Goal: Task Accomplishment & Management: Use online tool/utility

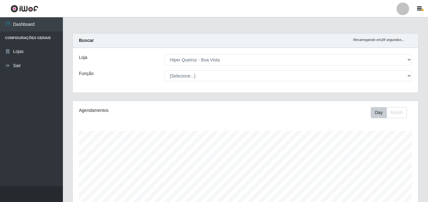
select select "514"
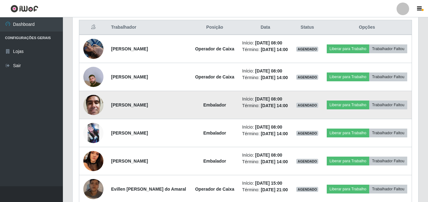
scroll to position [252, 0]
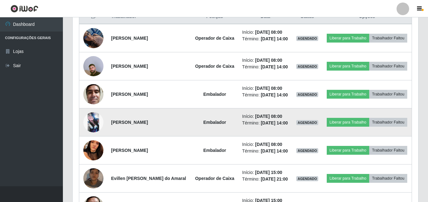
click at [92, 122] on img at bounding box center [93, 122] width 20 height 20
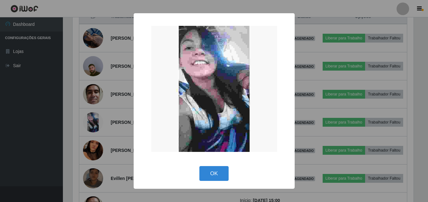
scroll to position [130, 342]
click at [51, 121] on div "× OK Cancel" at bounding box center [214, 101] width 429 height 202
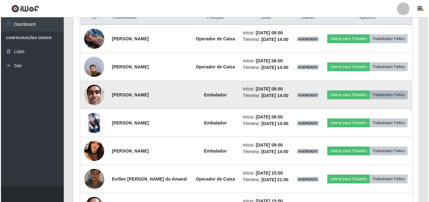
scroll to position [262, 0]
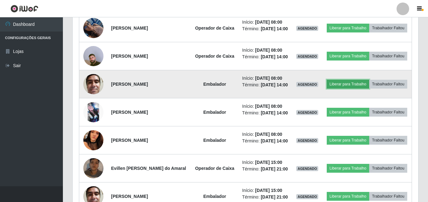
click at [357, 86] on button "Liberar para Trabalho" at bounding box center [348, 84] width 42 height 9
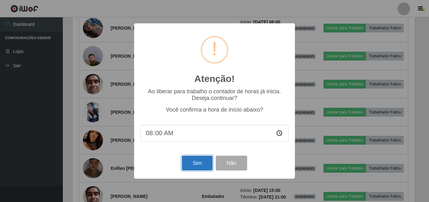
click at [192, 169] on button "Sim" at bounding box center [197, 162] width 30 height 15
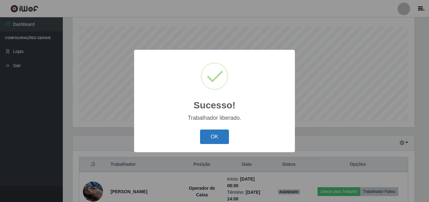
click at [214, 140] on button "OK" at bounding box center [214, 136] width 29 height 15
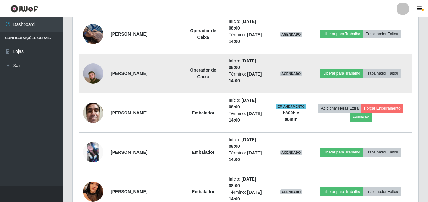
scroll to position [293, 0]
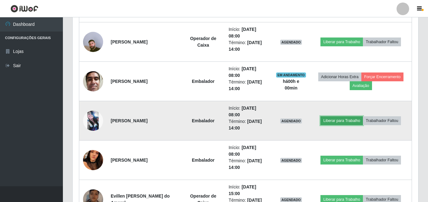
click at [353, 121] on button "Liberar para Trabalho" at bounding box center [341, 120] width 42 height 9
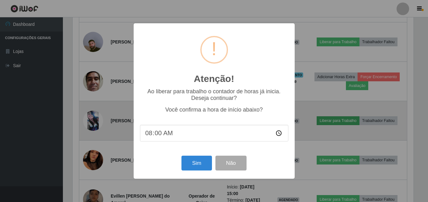
scroll to position [130, 342]
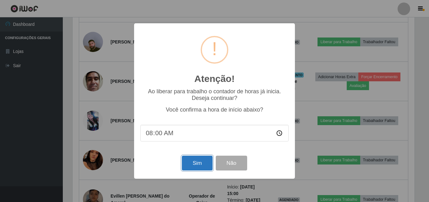
click at [197, 165] on button "Sim" at bounding box center [197, 162] width 30 height 15
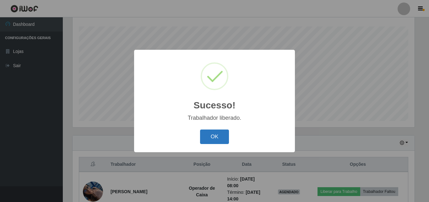
click at [213, 136] on button "OK" at bounding box center [214, 136] width 29 height 15
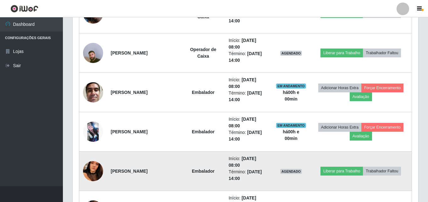
scroll to position [293, 0]
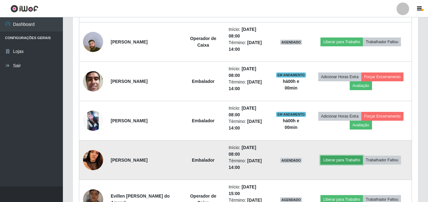
click at [334, 157] on button "Liberar para Trabalho" at bounding box center [341, 159] width 42 height 9
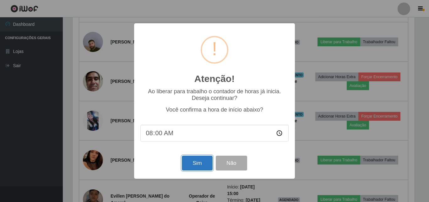
click at [203, 164] on button "Sim" at bounding box center [197, 162] width 30 height 15
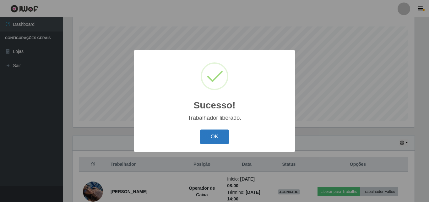
click at [217, 138] on button "OK" at bounding box center [214, 136] width 29 height 15
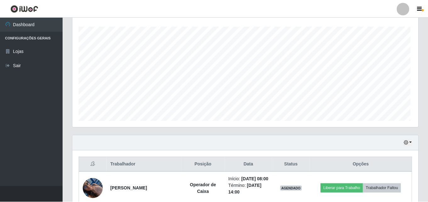
scroll to position [0, 0]
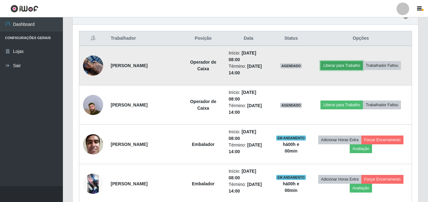
click at [336, 64] on button "Liberar para Trabalho" at bounding box center [341, 65] width 42 height 9
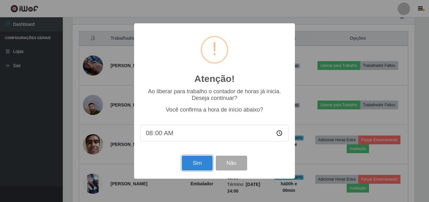
click at [193, 166] on button "Sim" at bounding box center [197, 162] width 30 height 15
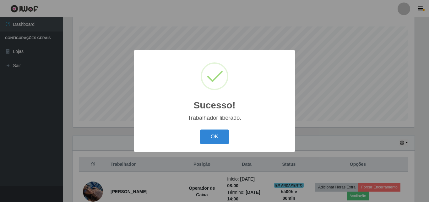
drag, startPoint x: 222, startPoint y: 137, endPoint x: 231, endPoint y: 140, distance: 10.2
click at [225, 138] on button "OK" at bounding box center [214, 136] width 29 height 15
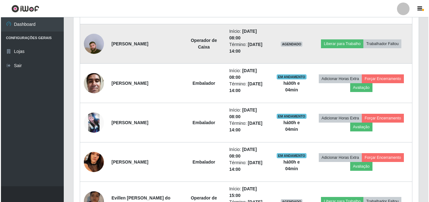
scroll to position [293, 0]
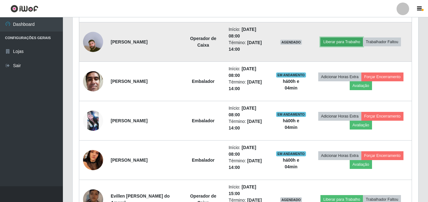
click at [335, 42] on button "Liberar para Trabalho" at bounding box center [341, 41] width 42 height 9
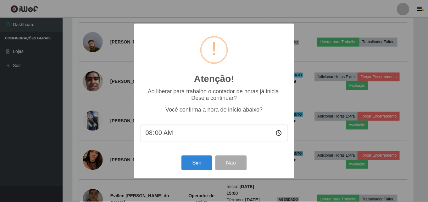
scroll to position [130, 342]
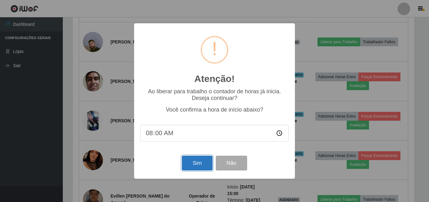
click at [197, 167] on button "Sim" at bounding box center [197, 162] width 30 height 15
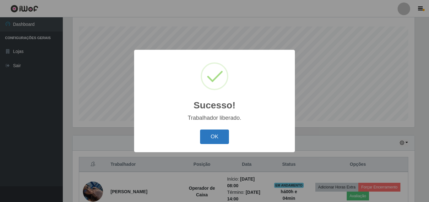
click at [214, 138] on button "OK" at bounding box center [214, 136] width 29 height 15
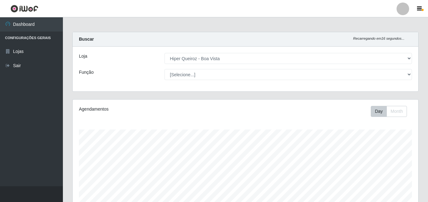
scroll to position [0, 0]
